Goal: Entertainment & Leisure: Consume media (video, audio)

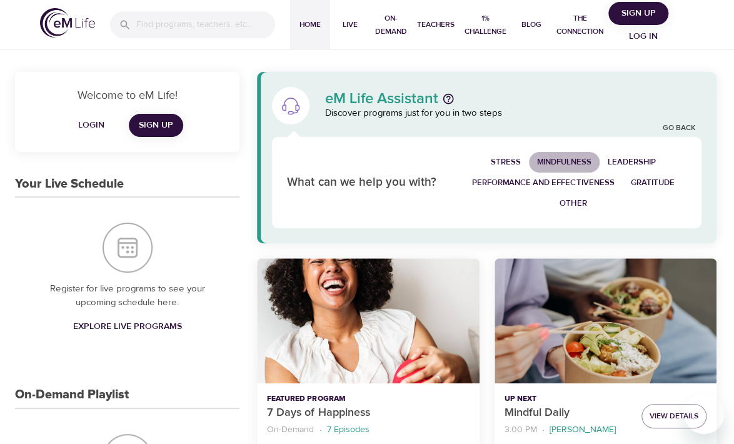
click at [580, 158] on span "Mindfulness" at bounding box center [564, 162] width 54 height 14
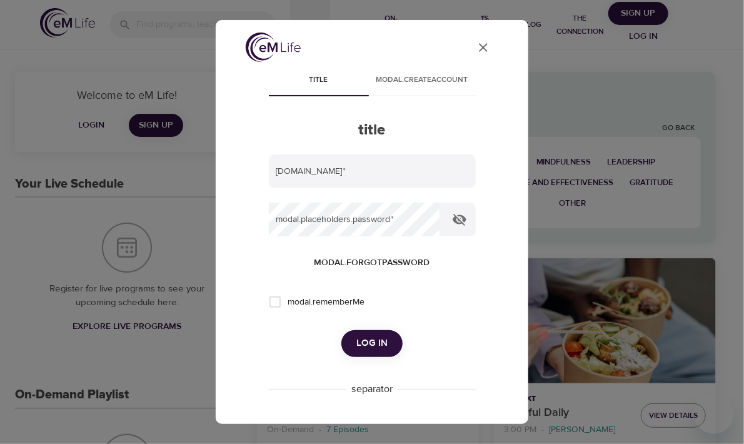
type input "Ripam2@aol.com"
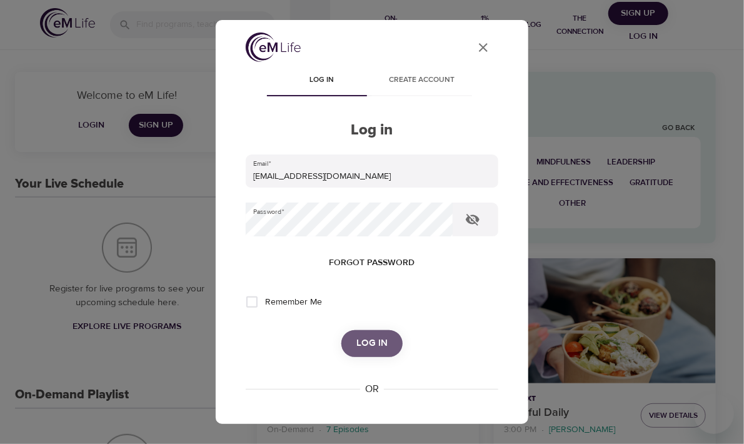
click at [370, 341] on span "Log in" at bounding box center [371, 343] width 31 height 16
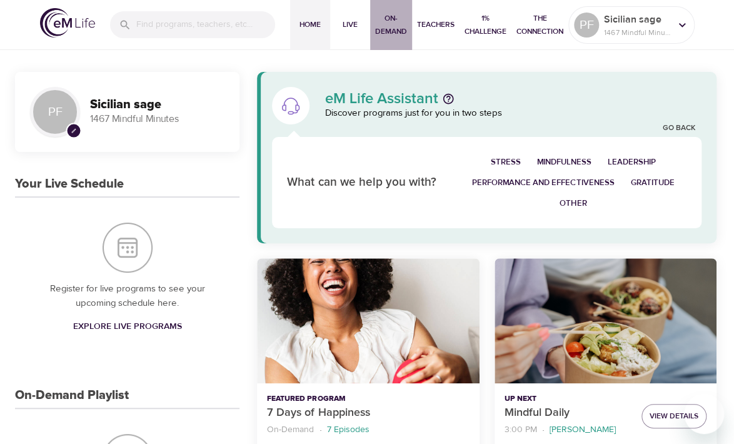
click at [395, 28] on span "On-Demand" at bounding box center [391, 25] width 32 height 26
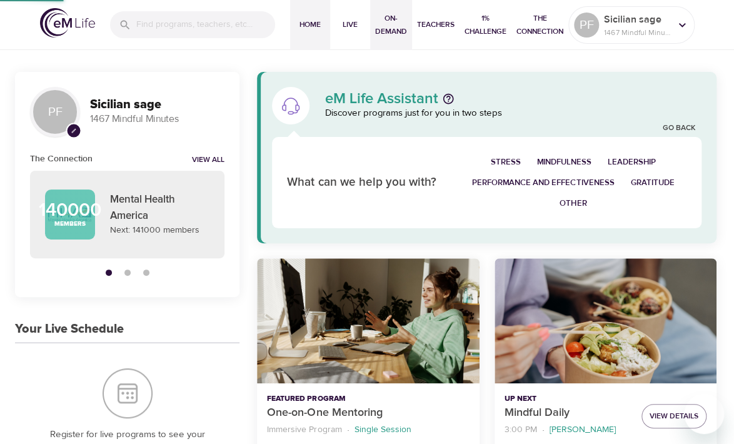
click at [392, 30] on span "On-Demand" at bounding box center [391, 25] width 32 height 26
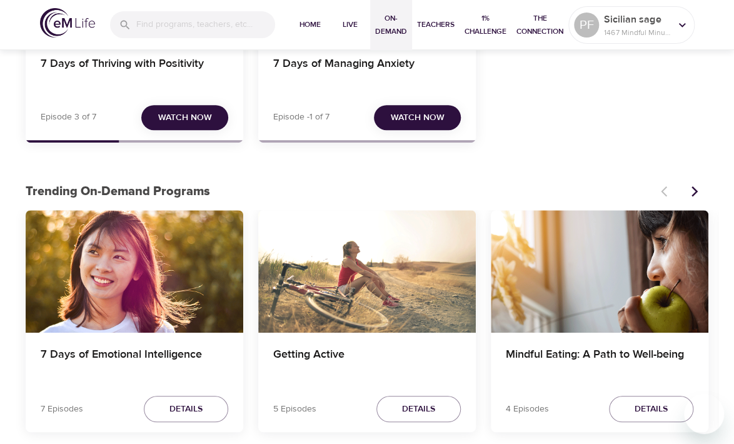
scroll to position [238, 0]
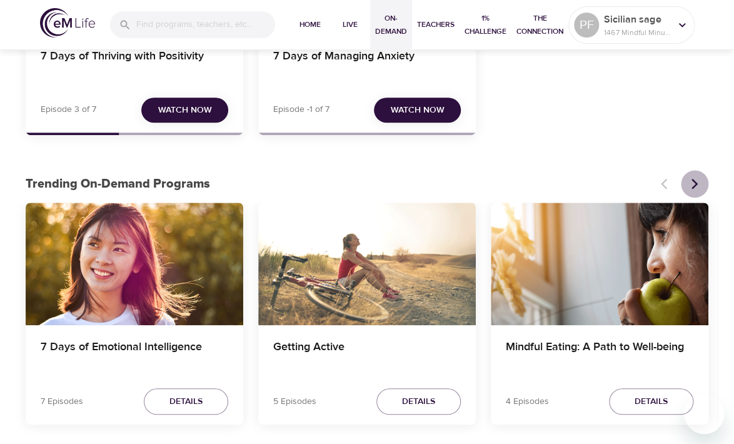
click at [693, 183] on icon "Next items" at bounding box center [694, 184] width 13 height 13
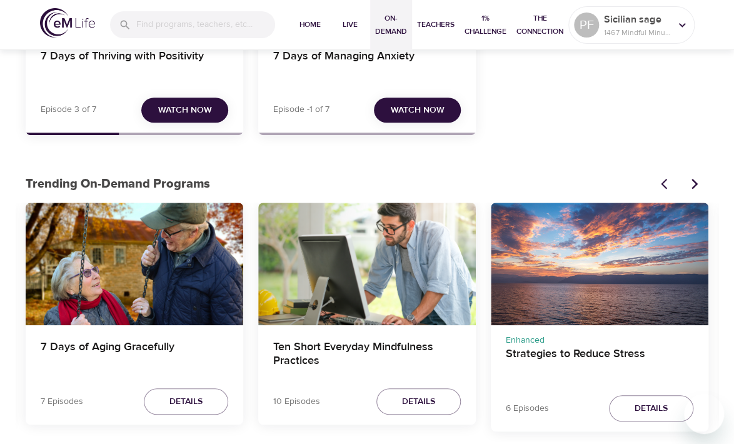
click at [693, 183] on icon "Next items" at bounding box center [694, 184] width 13 height 13
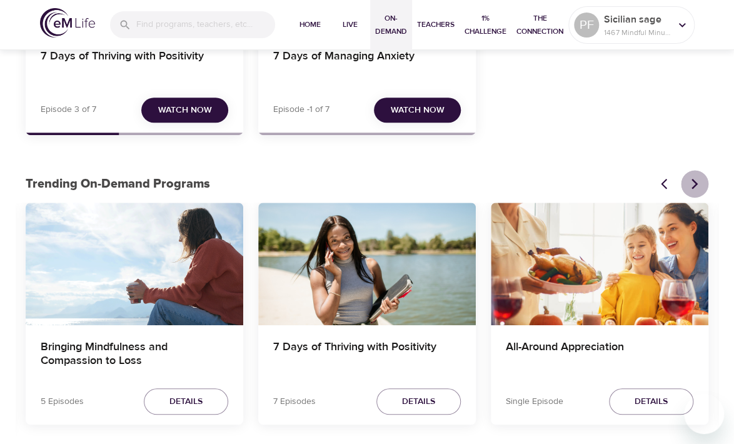
click at [690, 176] on button "Next items" at bounding box center [695, 184] width 28 height 28
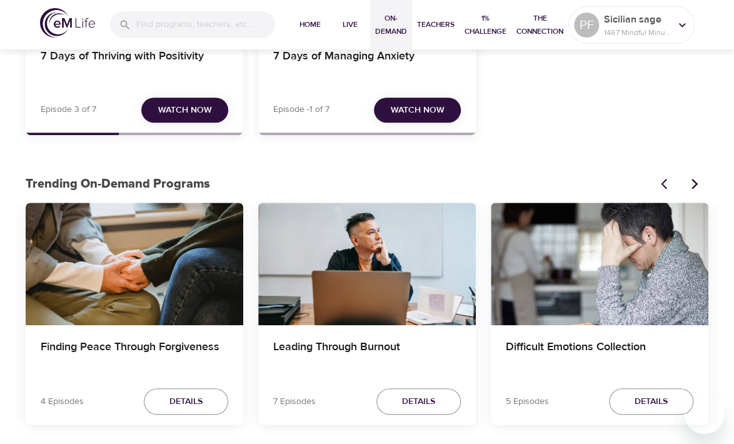
click at [693, 181] on icon "Next items" at bounding box center [695, 184] width 6 height 11
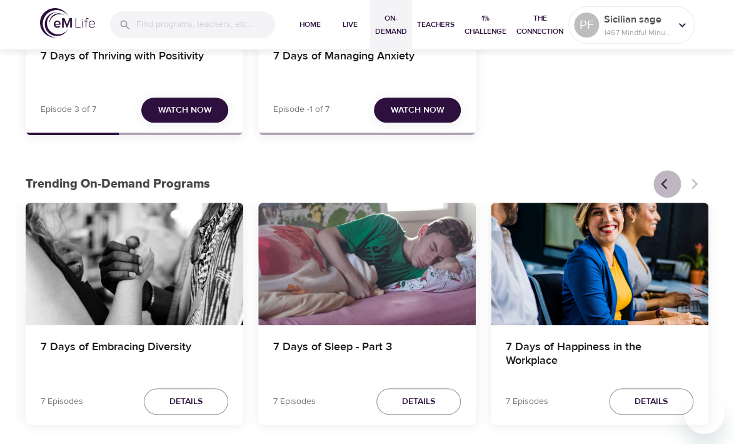
click at [657, 179] on button "Previous items" at bounding box center [667, 184] width 28 height 28
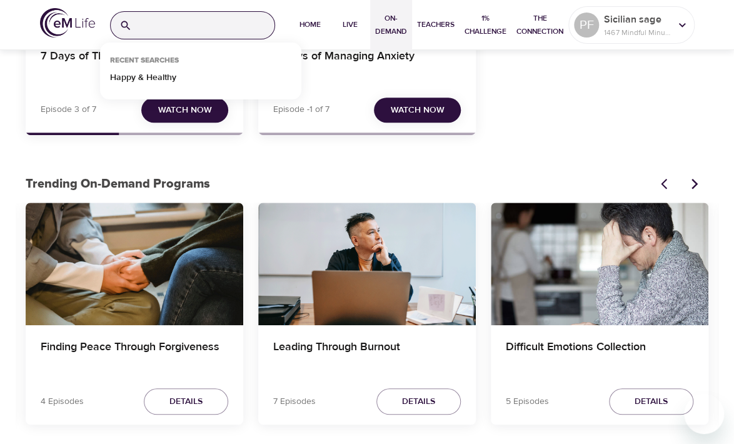
click at [141, 29] on input "search" at bounding box center [206, 25] width 138 height 27
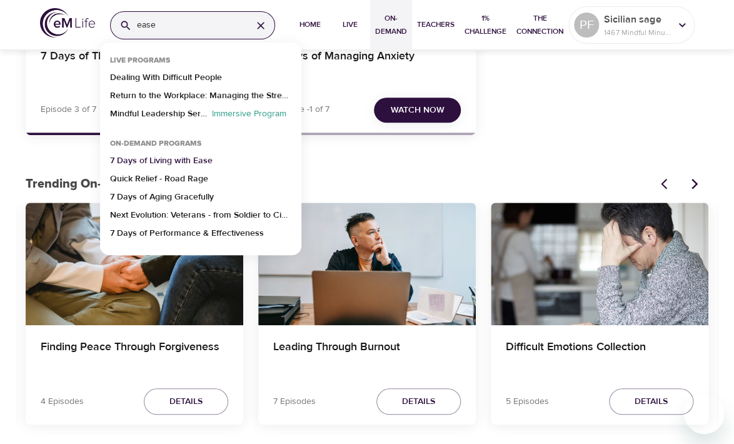
type input "ease"
click at [135, 160] on p "7 Days of Living with Ease" at bounding box center [161, 163] width 103 height 18
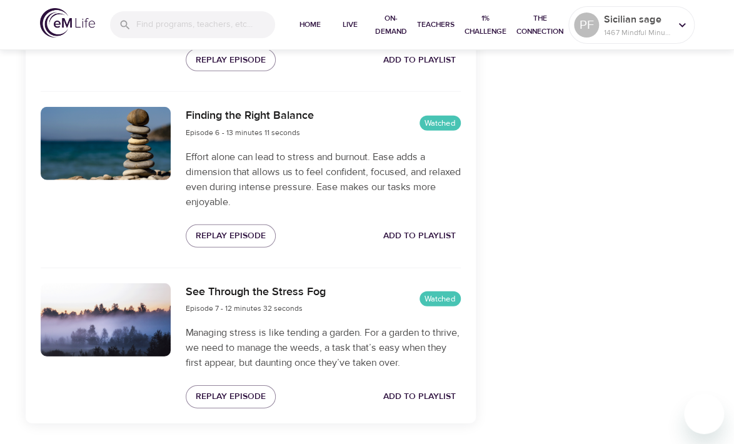
scroll to position [1307, 0]
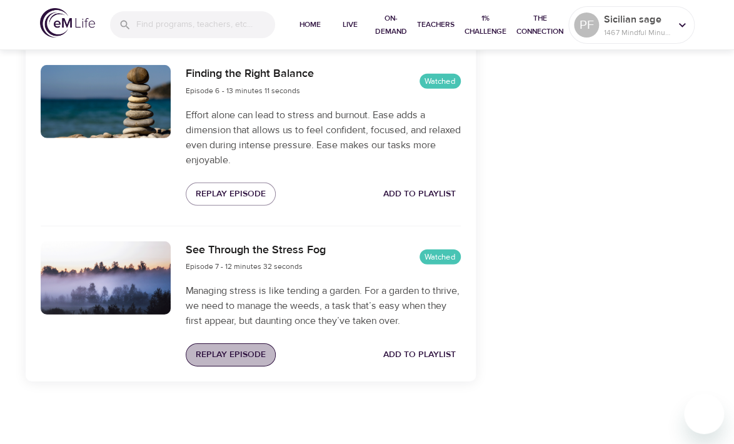
click at [228, 349] on span "Replay Episode" at bounding box center [231, 355] width 70 height 16
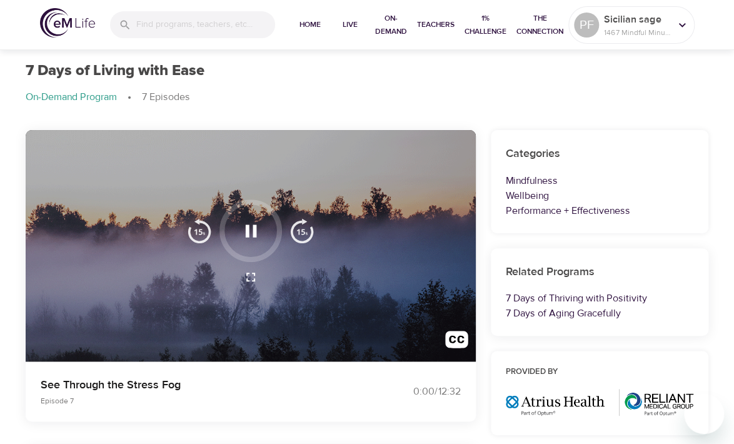
scroll to position [0, 0]
